Goal: Information Seeking & Learning: Learn about a topic

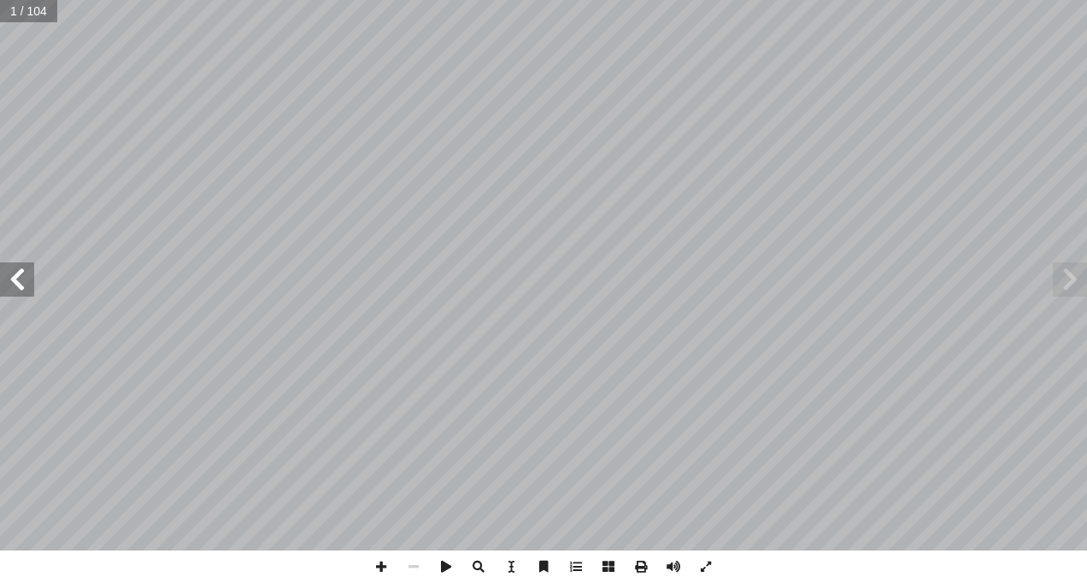
click at [22, 277] on span at bounding box center [17, 279] width 34 height 34
click at [21, 277] on span at bounding box center [17, 279] width 34 height 34
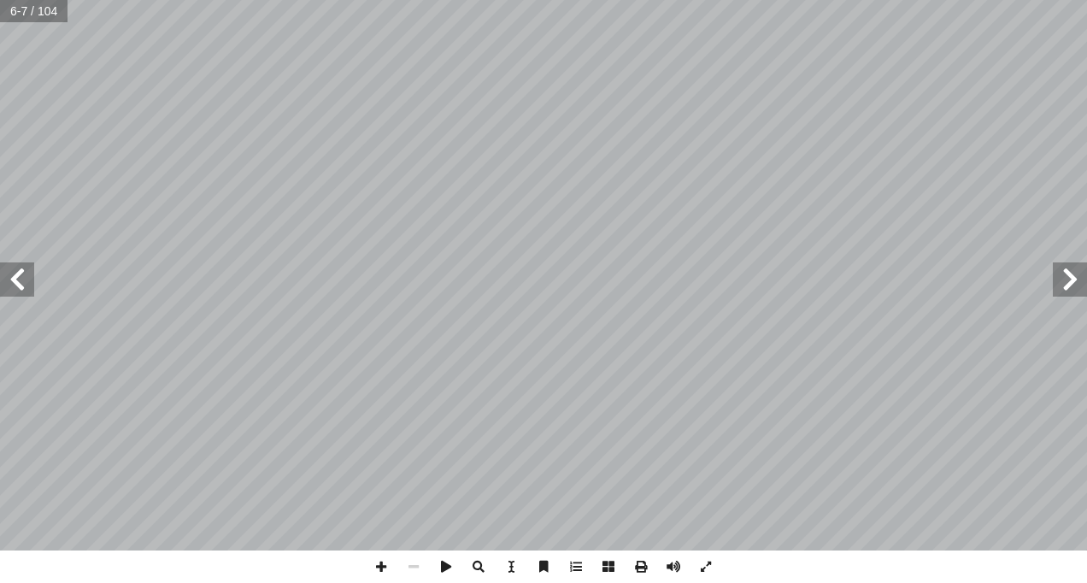
click at [18, 273] on span at bounding box center [17, 279] width 34 height 34
click at [20, 274] on span at bounding box center [17, 279] width 34 height 34
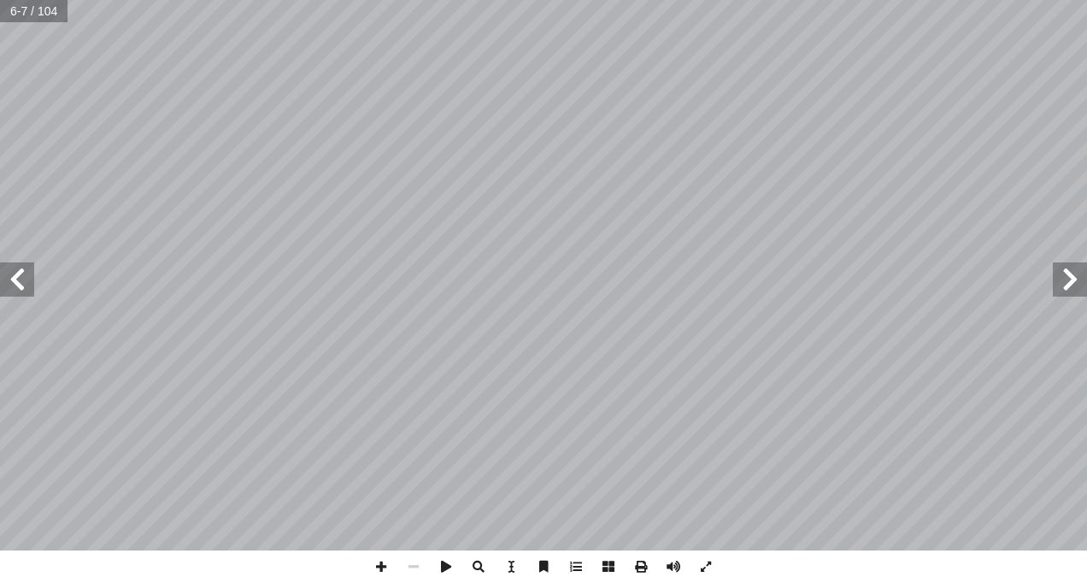
click at [20, 274] on span at bounding box center [17, 279] width 34 height 34
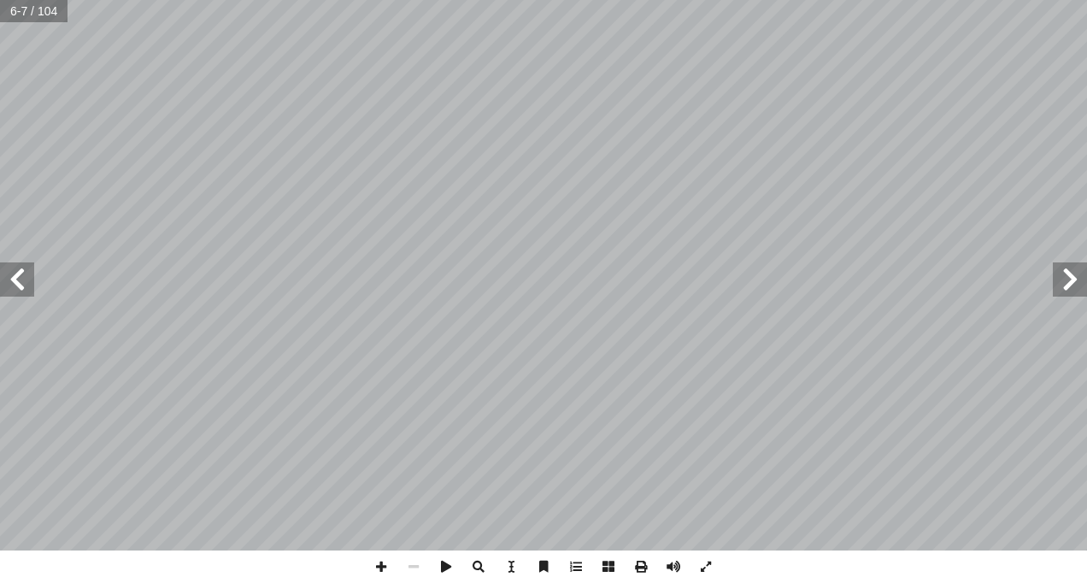
click at [20, 274] on span at bounding box center [17, 279] width 34 height 34
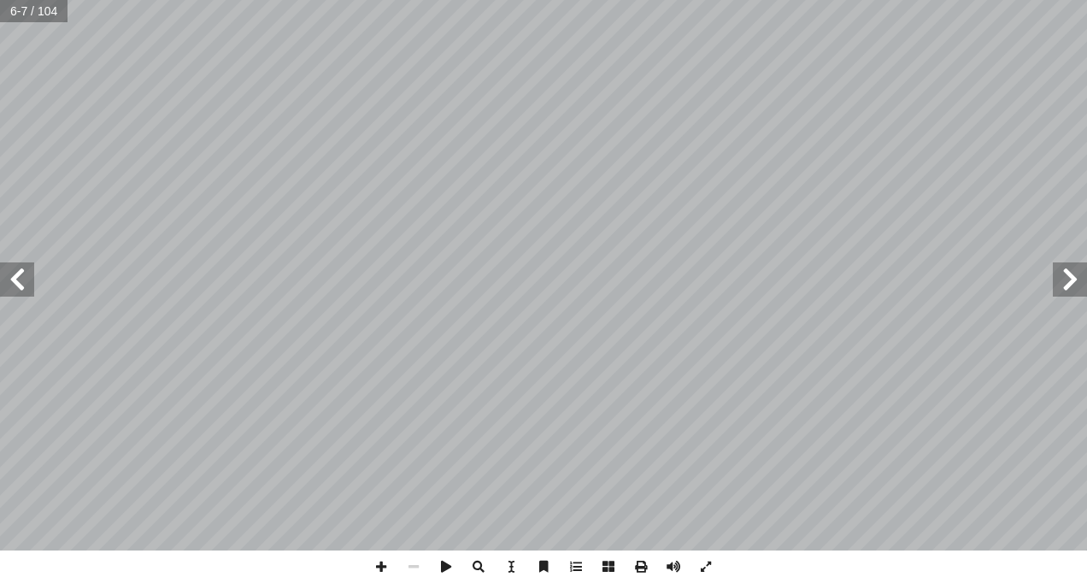
click at [20, 274] on span at bounding box center [17, 279] width 34 height 34
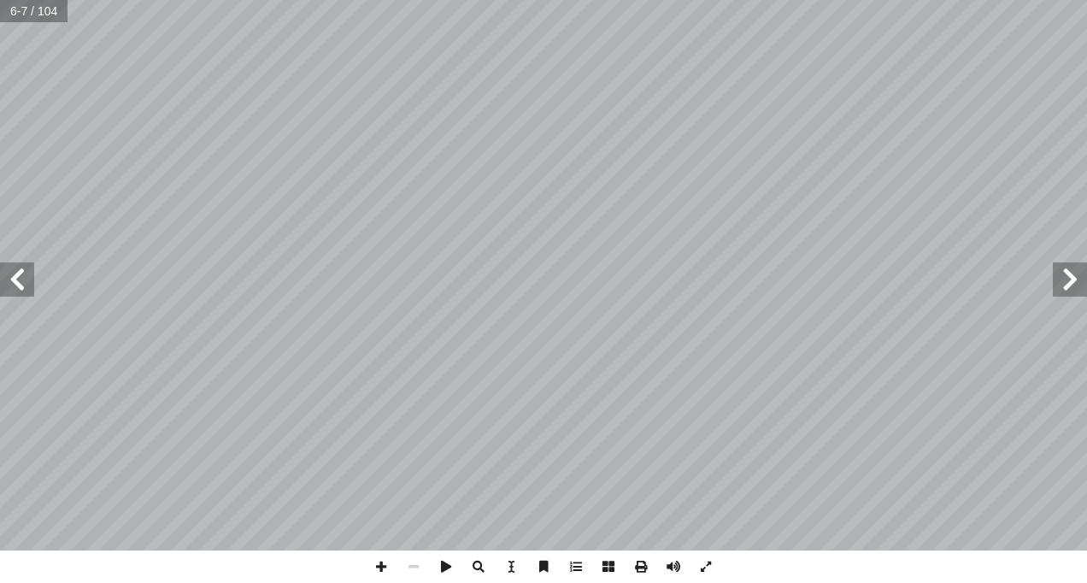
click at [20, 274] on span at bounding box center [17, 279] width 34 height 34
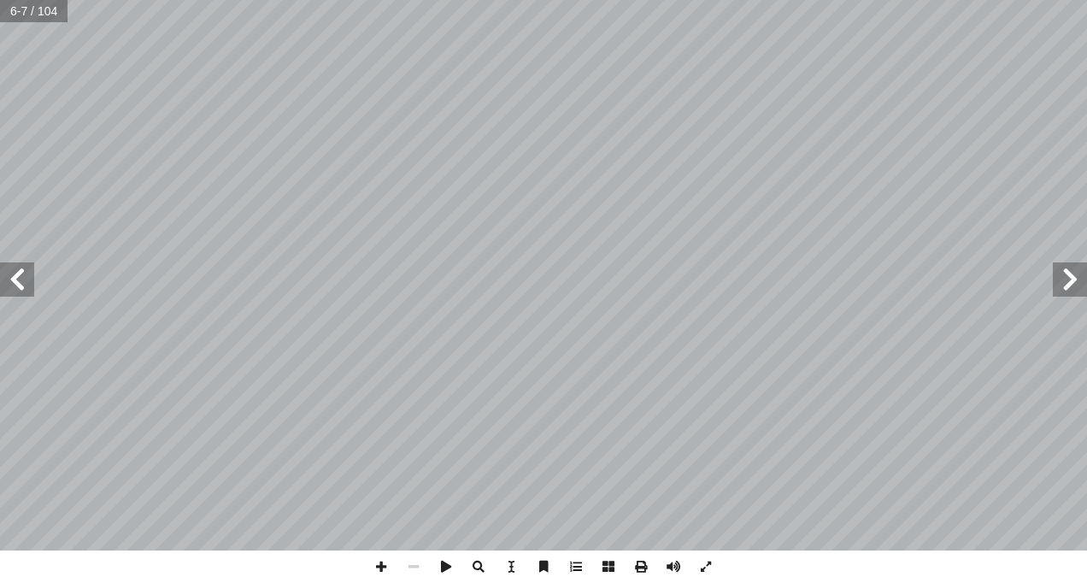
click at [20, 274] on span at bounding box center [17, 279] width 34 height 34
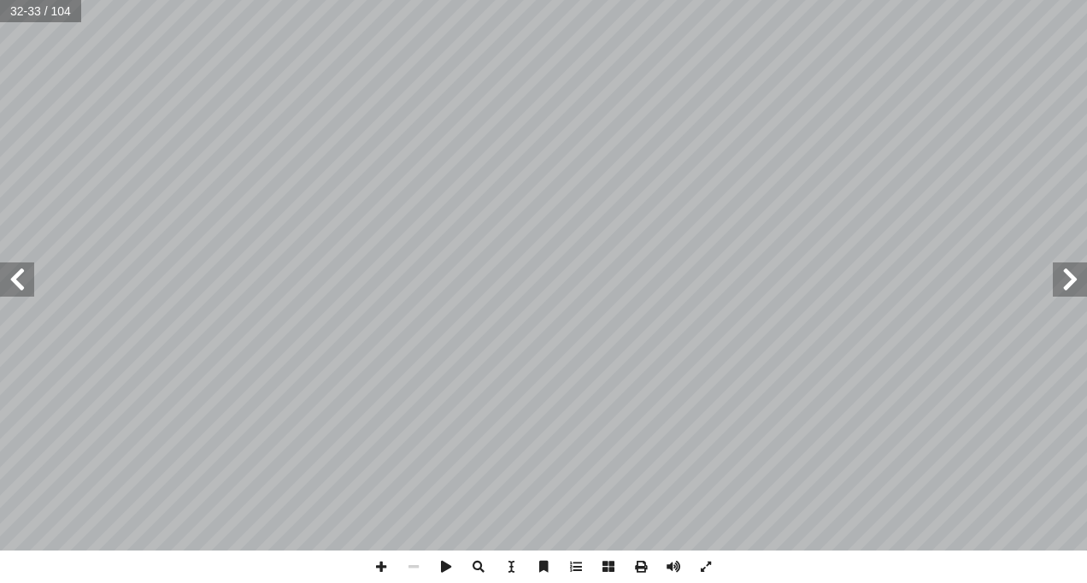
click at [20, 274] on span at bounding box center [17, 279] width 34 height 34
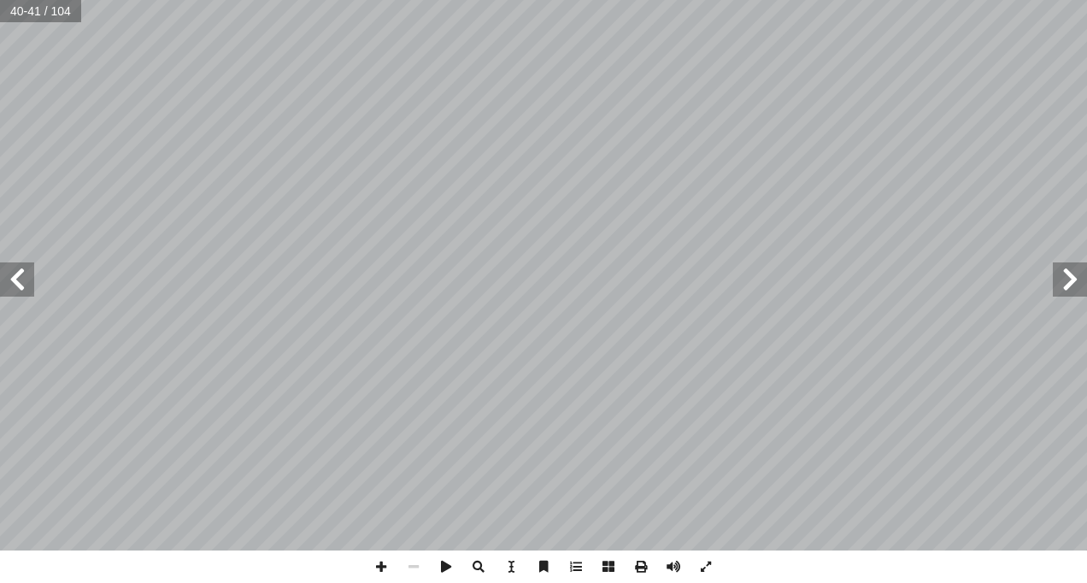
click at [20, 274] on span at bounding box center [17, 279] width 34 height 34
click at [385, 567] on span at bounding box center [381, 566] width 32 height 32
